Goal: Information Seeking & Learning: Learn about a topic

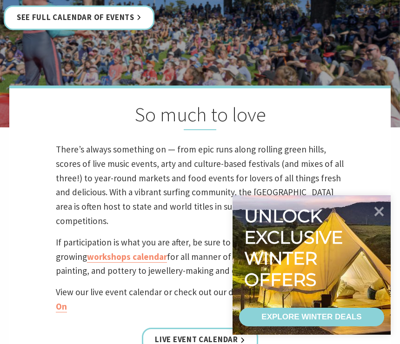
scroll to position [175, 0]
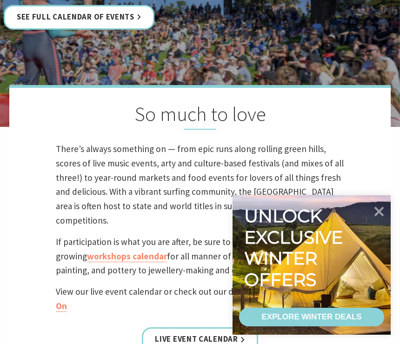
click at [384, 217] on icon at bounding box center [379, 212] width 10 height 10
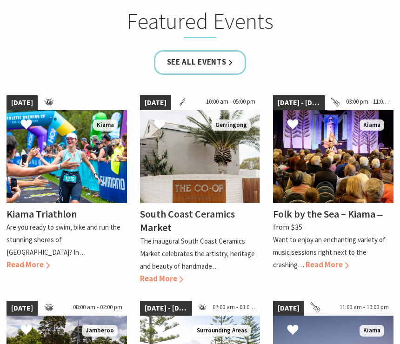
scroll to position [567, 0]
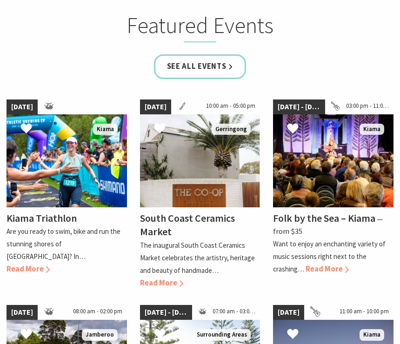
click at [277, 254] on link "12 Sep 25 - 14 Sep 25 03:00 pm - 11:00 pm Kiama Folk by the Sea – Kiama ⁠— from…" at bounding box center [333, 194] width 120 height 190
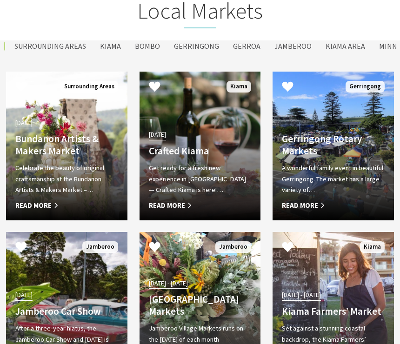
scroll to position [1432, 0]
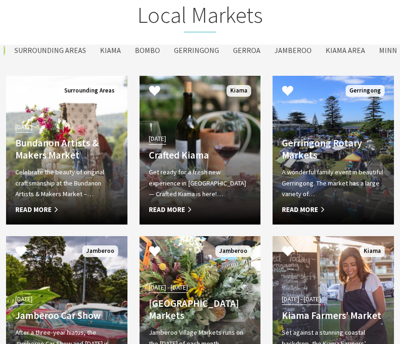
click at [309, 174] on div "A wonderful family event in beautiful Gerringong. The market has a large variet…" at bounding box center [333, 191] width 103 height 48
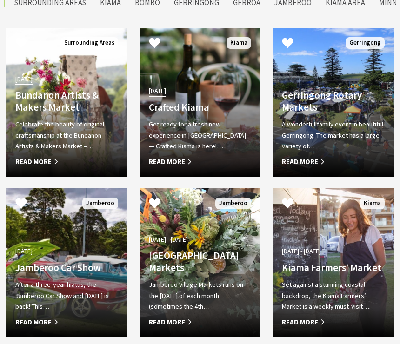
scroll to position [1479, 0]
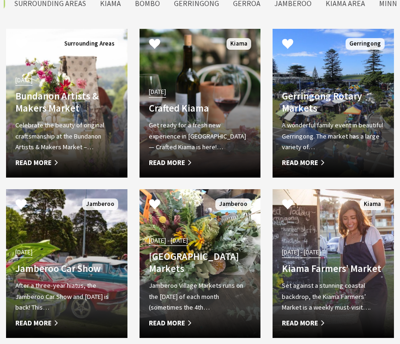
click at [351, 246] on div "14 May 25 - 01 Jul 26 Kiama Farmers’ Market Set against a stunning coastal back…" at bounding box center [332, 287] width 121 height 83
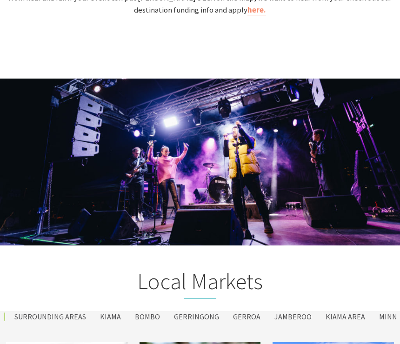
scroll to position [1165, 0]
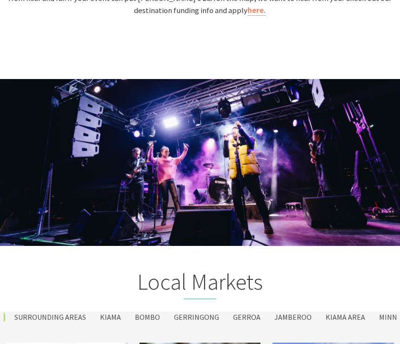
click at [116, 312] on label "Kiama" at bounding box center [110, 318] width 30 height 12
click at [0, 0] on input "Kiama" at bounding box center [0, 0] width 0 height 0
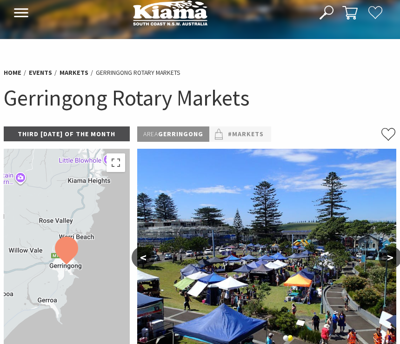
scroll to position [12, 0]
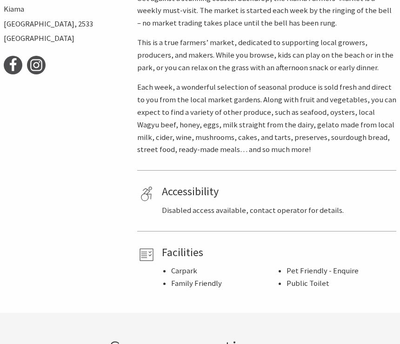
scroll to position [457, 0]
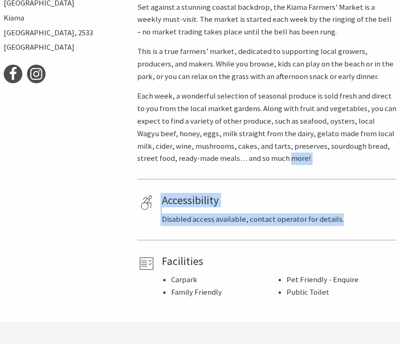
click at [367, 214] on p "Disabled access available, contact operator for details." at bounding box center [277, 220] width 231 height 13
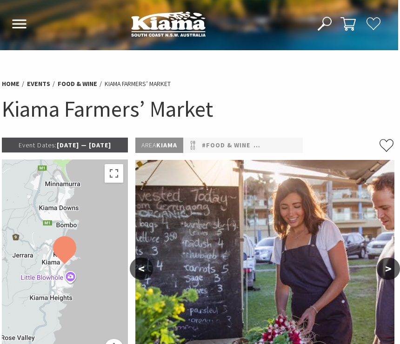
scroll to position [5, 2]
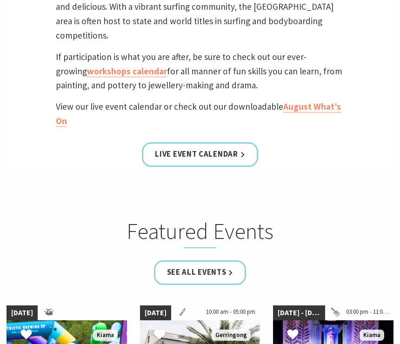
scroll to position [347, 0]
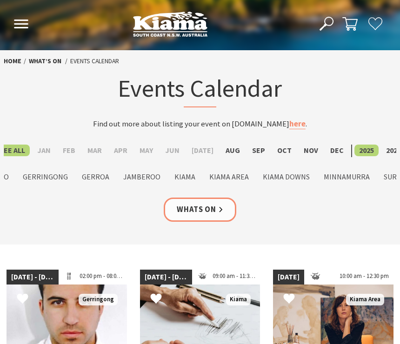
scroll to position [0, -4]
click at [232, 145] on label "Aug" at bounding box center [233, 151] width 24 height 12
click at [0, 0] on input "Aug" at bounding box center [0, 0] width 0 height 0
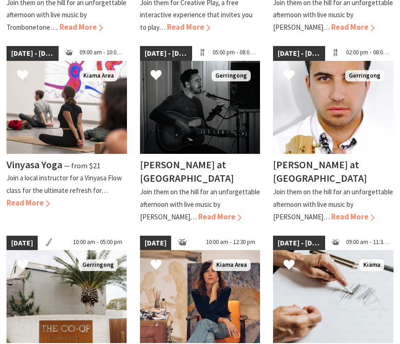
scroll to position [426, 0]
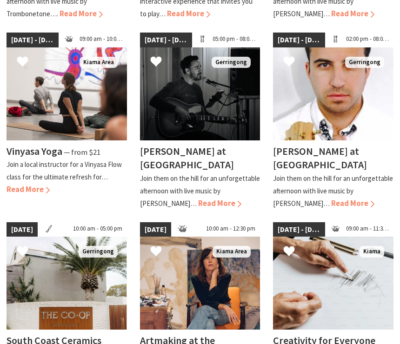
click at [170, 153] on h4 "[PERSON_NAME] at [GEOGRAPHIC_DATA]" at bounding box center [187, 158] width 94 height 27
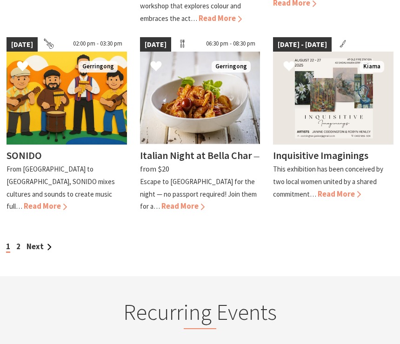
scroll to position [846, 0]
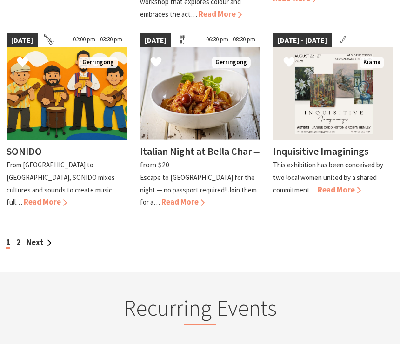
click at [37, 218] on div "1 2 Next" at bounding box center [200, 233] width 400 height 31
click at [23, 218] on div "1 2 Next" at bounding box center [200, 233] width 400 height 31
click at [19, 238] on link "2" at bounding box center [18, 243] width 4 height 10
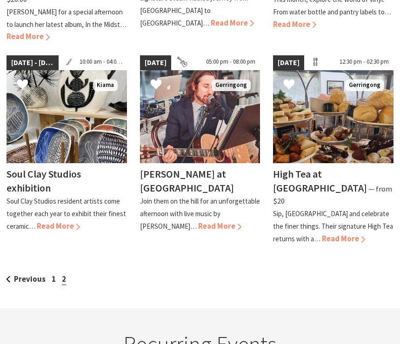
scroll to position [620, 0]
click at [49, 193] on div "Soul Clay Studios exhibition Soul Clay Studios resident artists come together e…" at bounding box center [67, 198] width 120 height 70
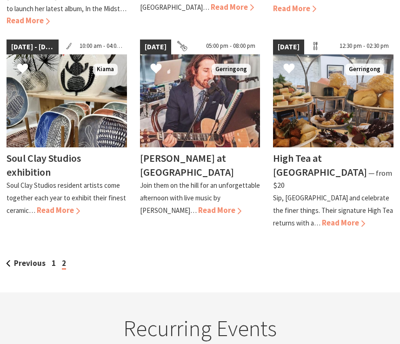
scroll to position [636, 0]
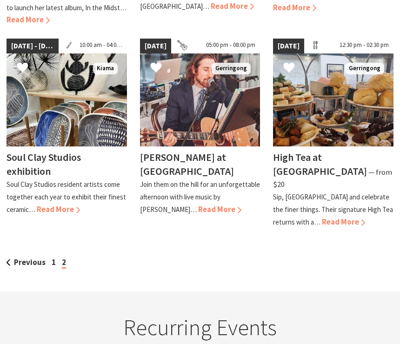
click at [293, 165] on div "High Tea at Bella Char ⁠— from $20 Sip, savour and celebrate the finer things. …" at bounding box center [333, 188] width 120 height 82
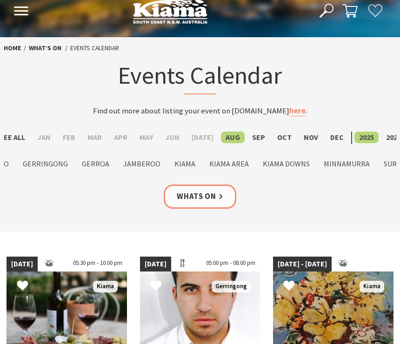
scroll to position [13, 0]
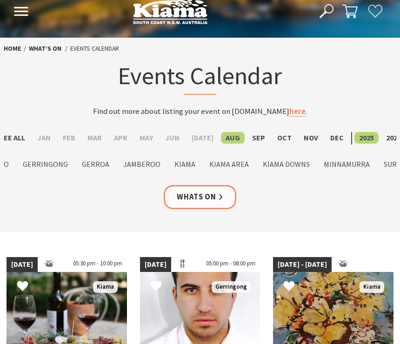
click at [256, 132] on label "Sep" at bounding box center [258, 138] width 22 height 12
click at [0, 0] on input "Sep" at bounding box center [0, 0] width 0 height 0
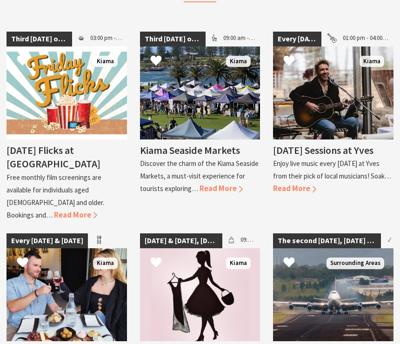
scroll to position [1196, 0]
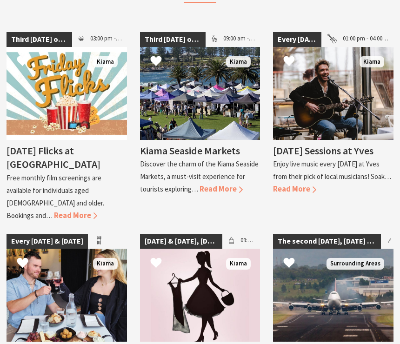
click at [319, 76] on img at bounding box center [333, 93] width 120 height 93
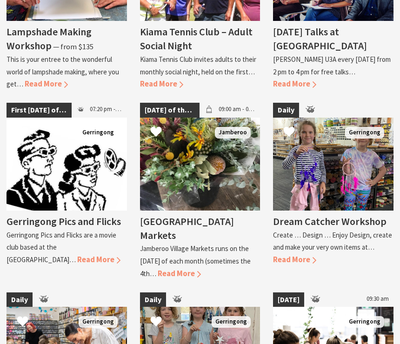
scroll to position [1718, 0]
click at [177, 269] on span "Read More" at bounding box center [179, 274] width 43 height 10
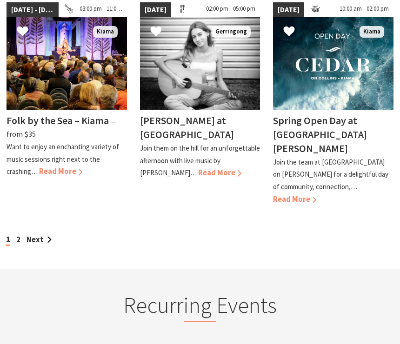
scroll to position [877, 0]
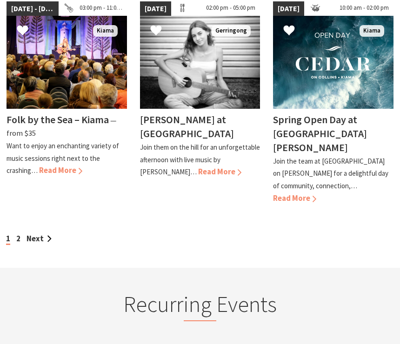
click at [43, 234] on link "Next" at bounding box center [39, 239] width 25 height 10
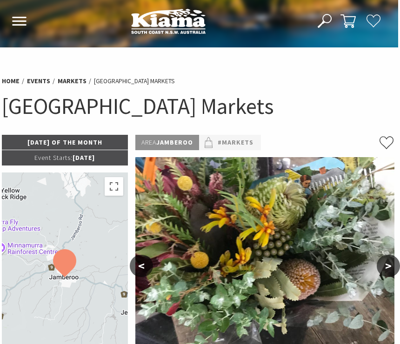
scroll to position [0, 2]
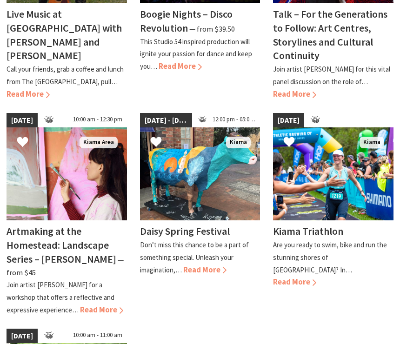
scroll to position [372, 0]
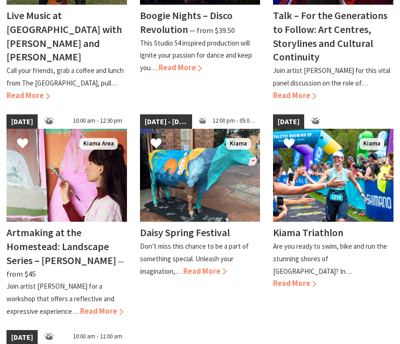
click at [214, 267] on span "Read More" at bounding box center [204, 272] width 43 height 10
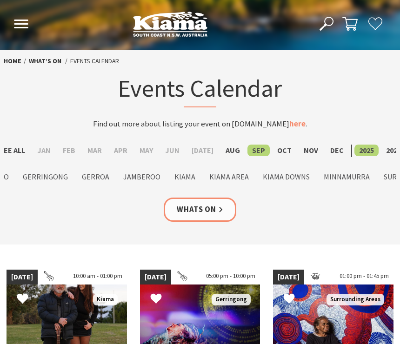
scroll to position [373, 0]
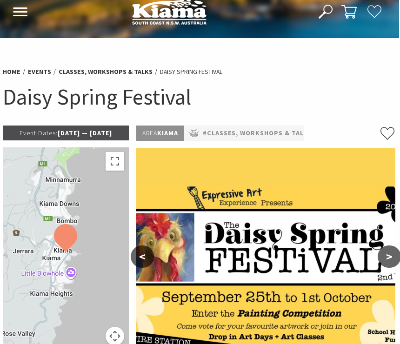
scroll to position [0, 0]
